Goal: Use online tool/utility: Use online tool/utility

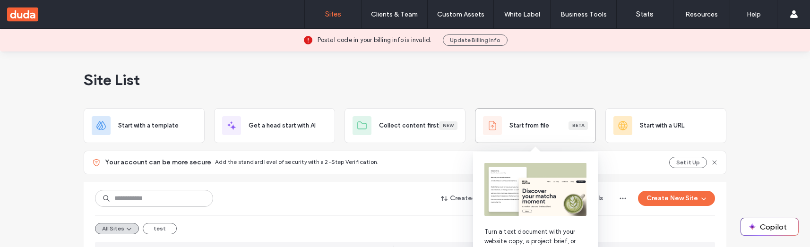
click at [540, 136] on div "Start from file Beta" at bounding box center [535, 125] width 121 height 35
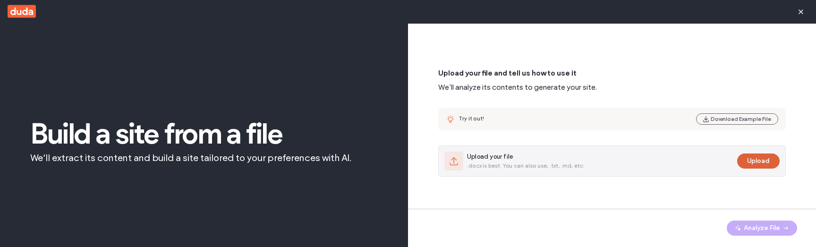
click at [753, 163] on button "Upload" at bounding box center [758, 160] width 43 height 15
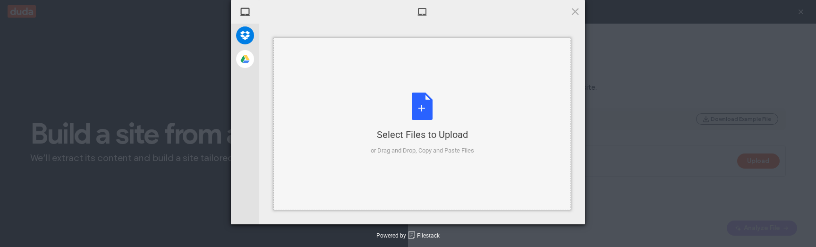
click at [465, 141] on div "Select Files to Upload" at bounding box center [422, 134] width 103 height 13
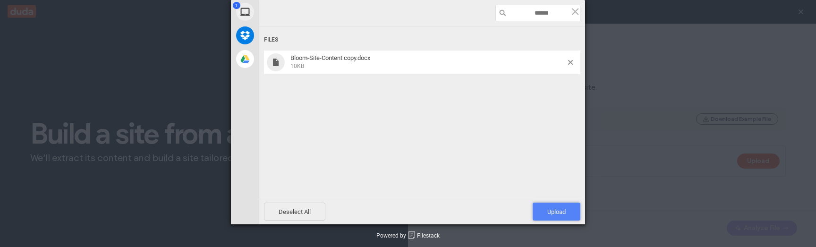
click at [552, 212] on span "Upload 1" at bounding box center [556, 211] width 18 height 7
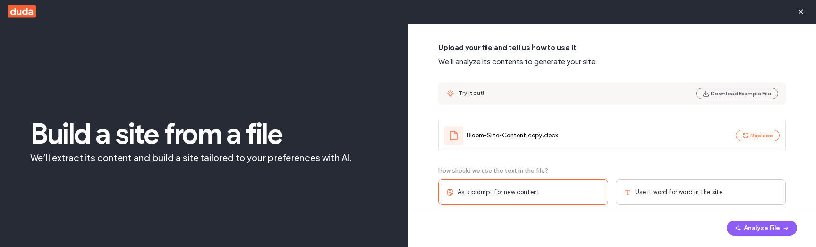
click at [735, 186] on div "Use it word for word in the site" at bounding box center [701, 192] width 170 height 26
click at [755, 233] on button "Analyze File" at bounding box center [762, 228] width 70 height 15
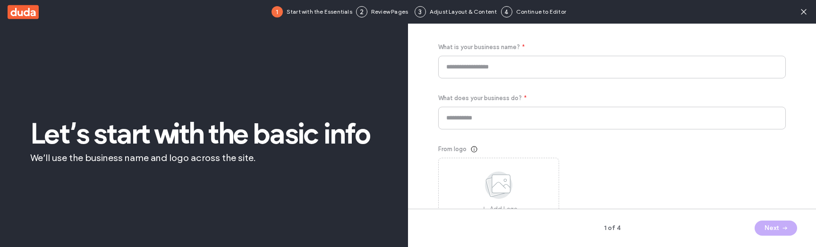
type input "**********"
click at [771, 223] on button "Next" at bounding box center [776, 228] width 43 height 15
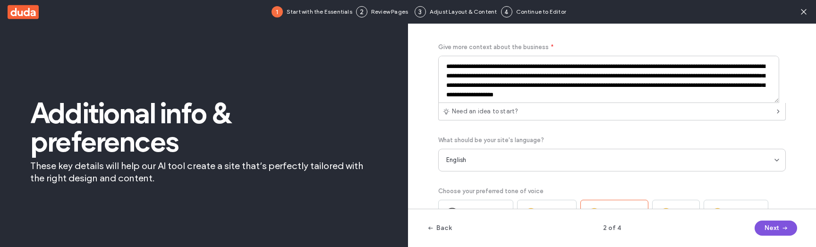
click at [771, 223] on button "Next" at bounding box center [776, 228] width 43 height 15
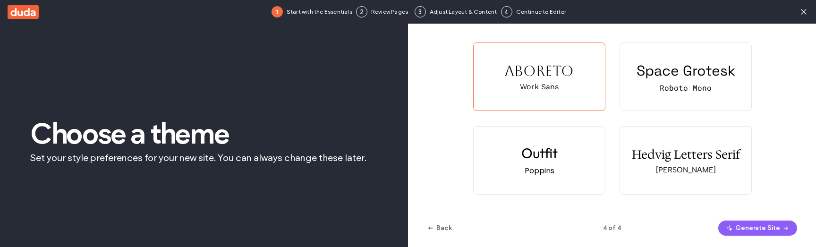
click at [771, 223] on button "Generate Site" at bounding box center [757, 228] width 79 height 15
